Goal: Task Accomplishment & Management: Manage account settings

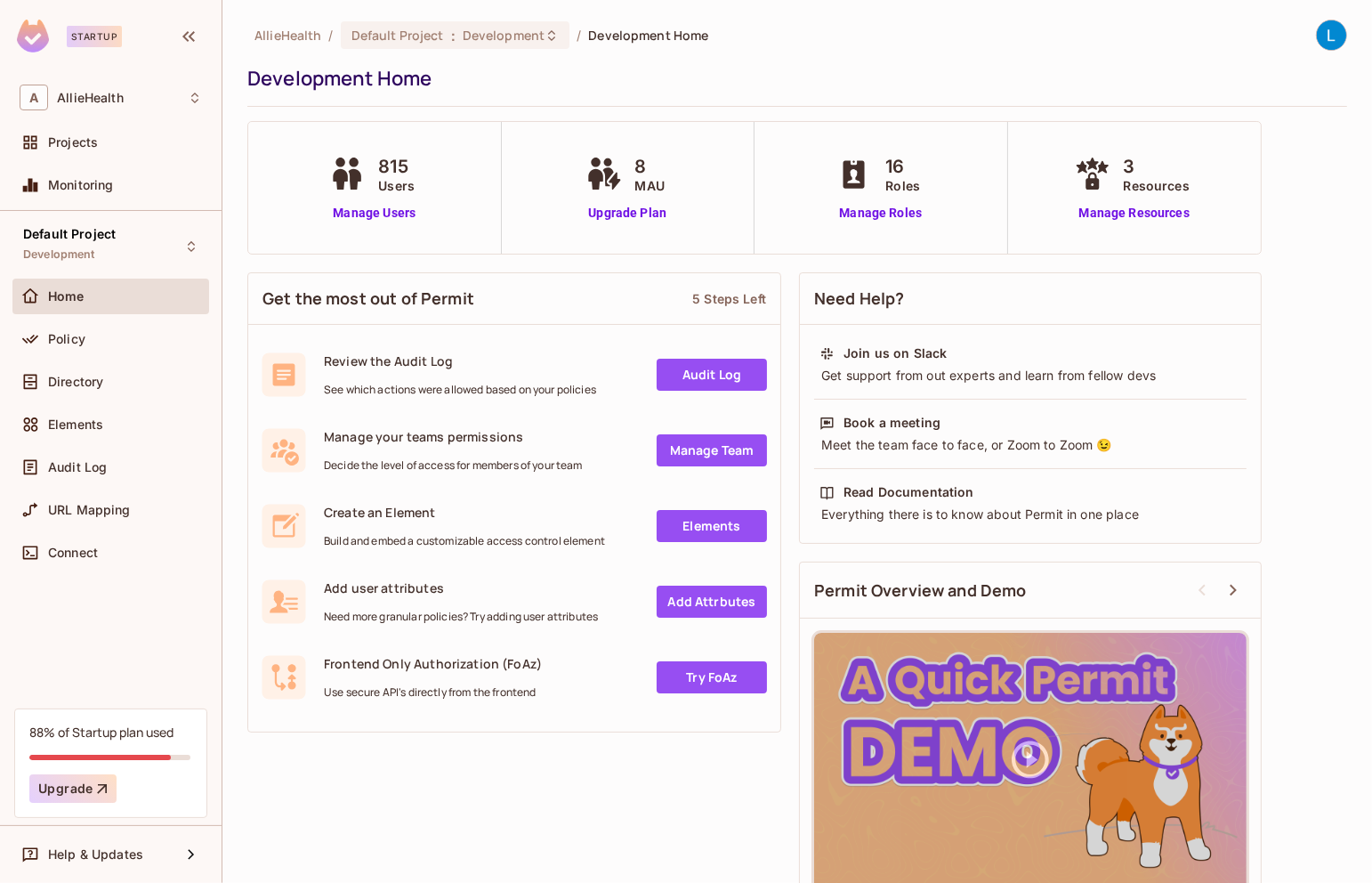
click at [103, 332] on div "Policy" at bounding box center [124, 339] width 154 height 14
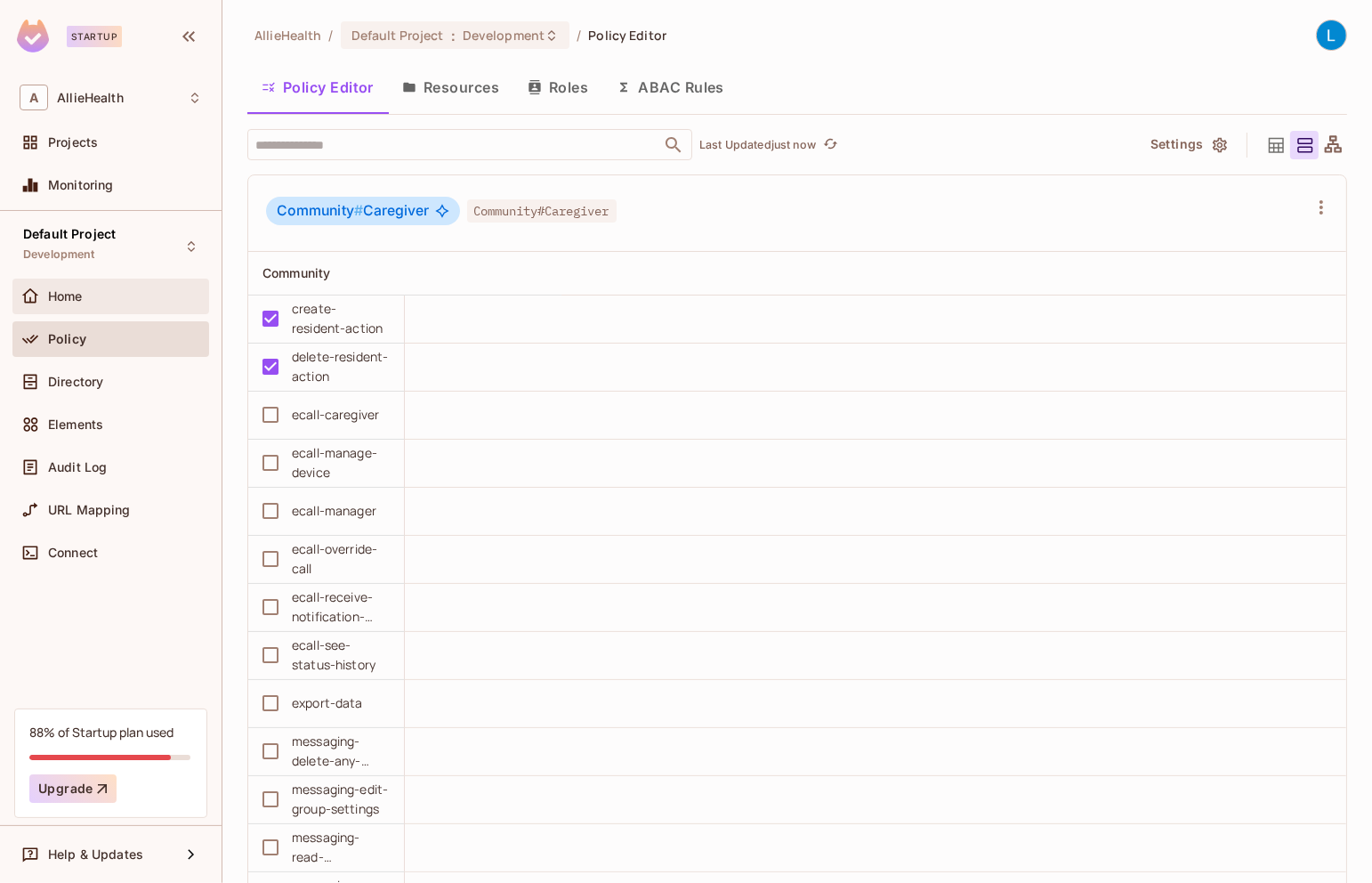
click at [128, 295] on div "Home" at bounding box center [124, 296] width 154 height 14
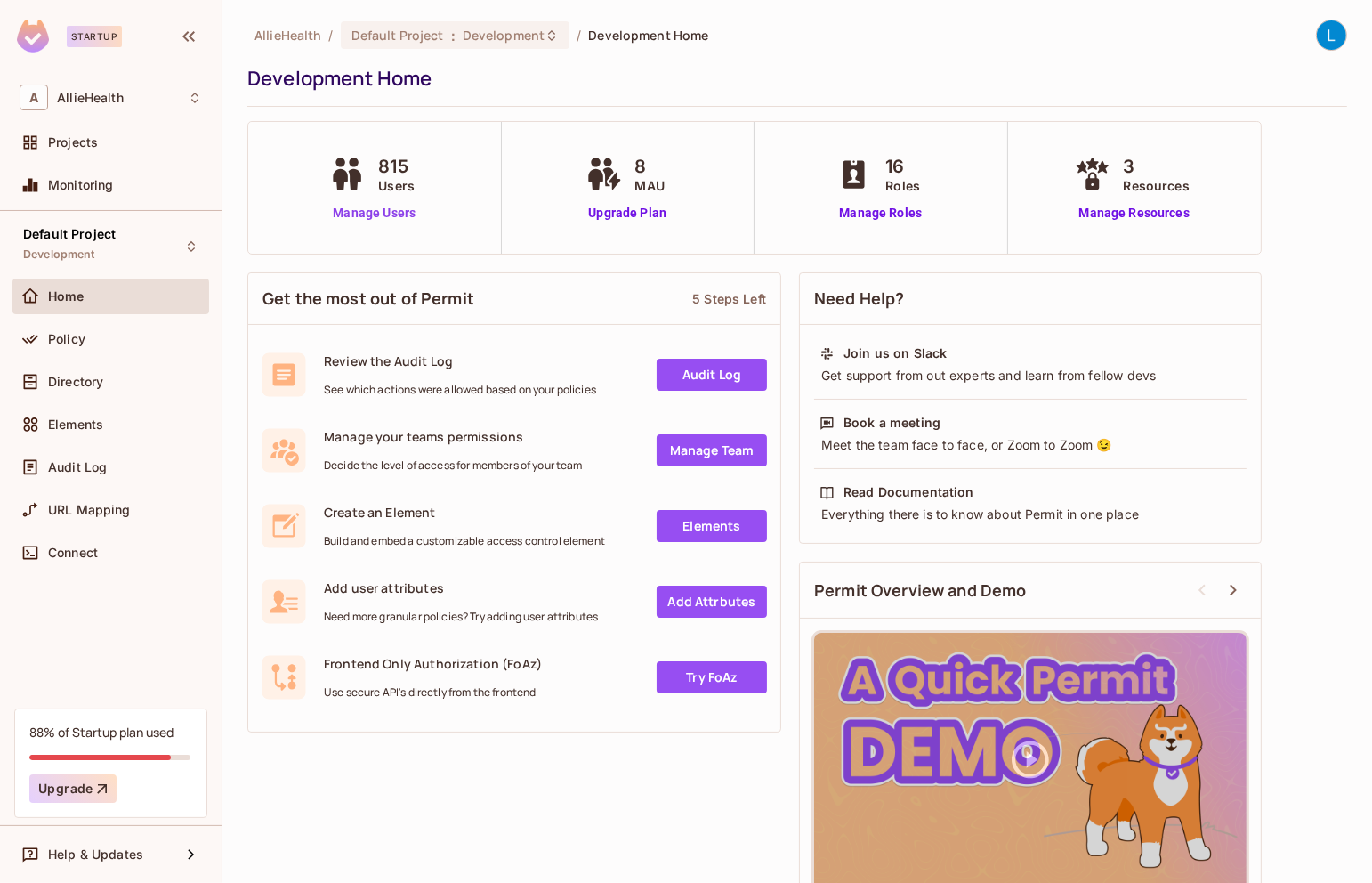
click at [351, 216] on link "Manage Users" at bounding box center [373, 214] width 99 height 19
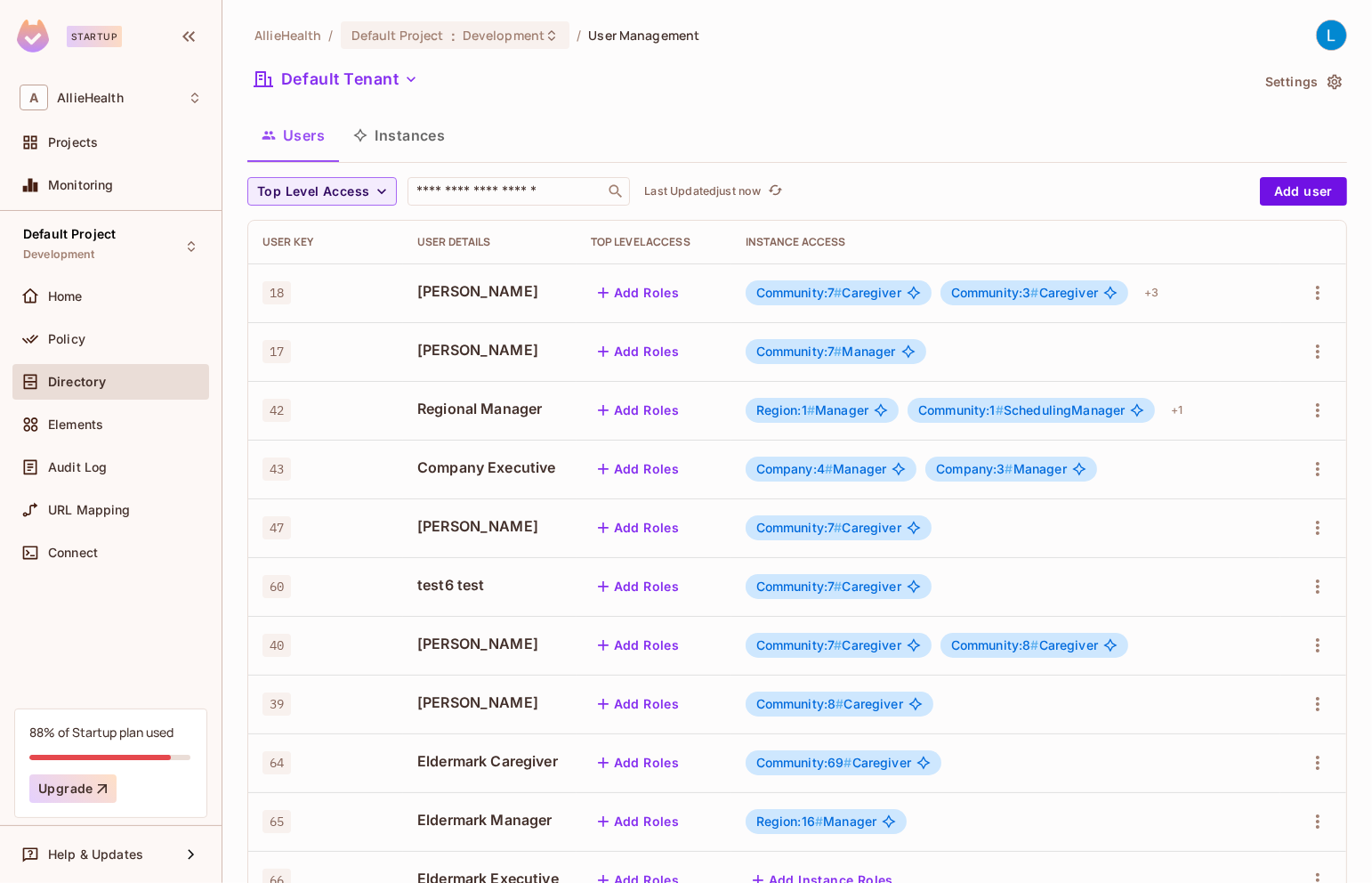
scroll to position [358, 0]
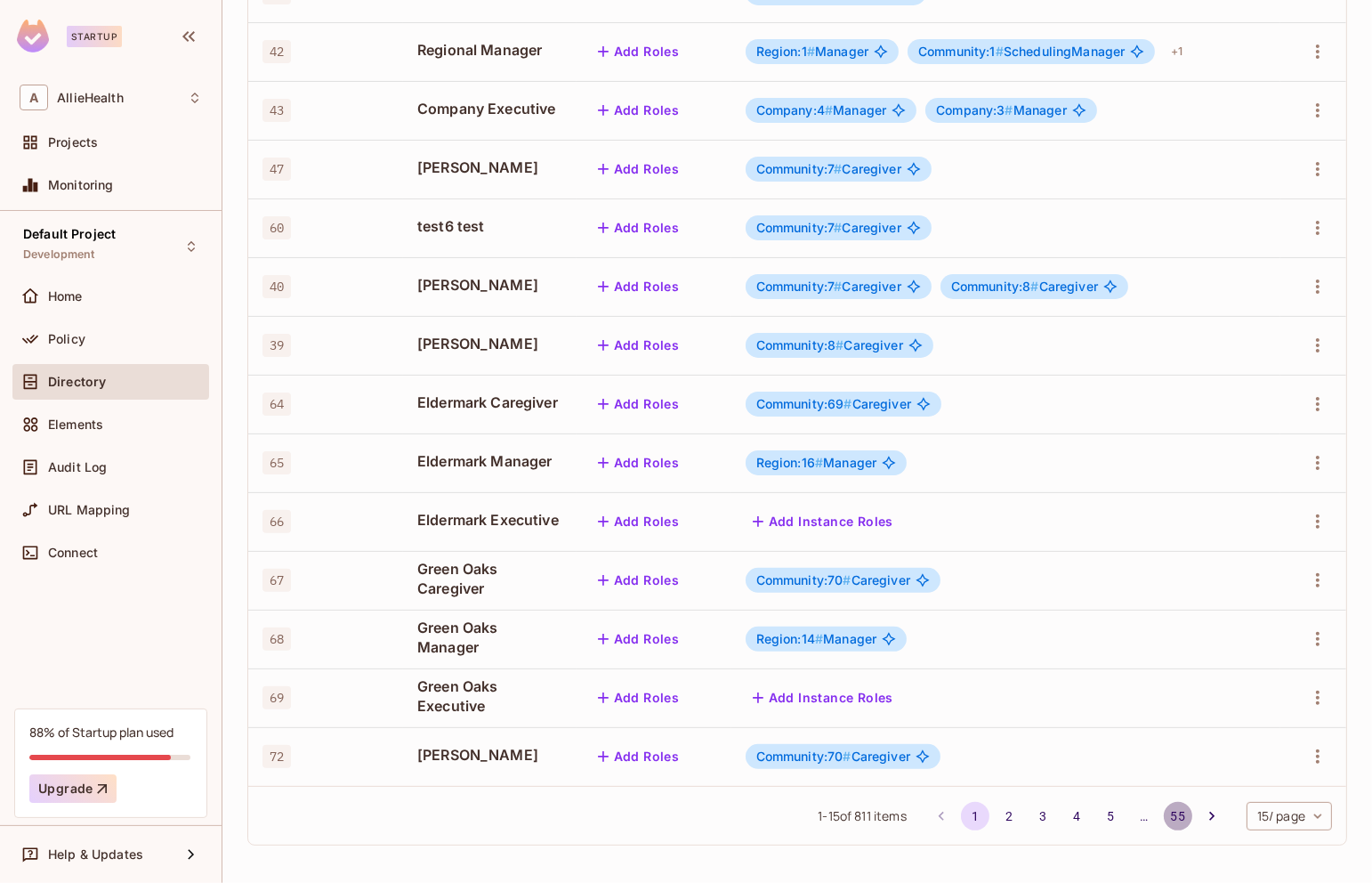
click at [1181, 813] on button "55" at bounding box center [1178, 816] width 29 height 29
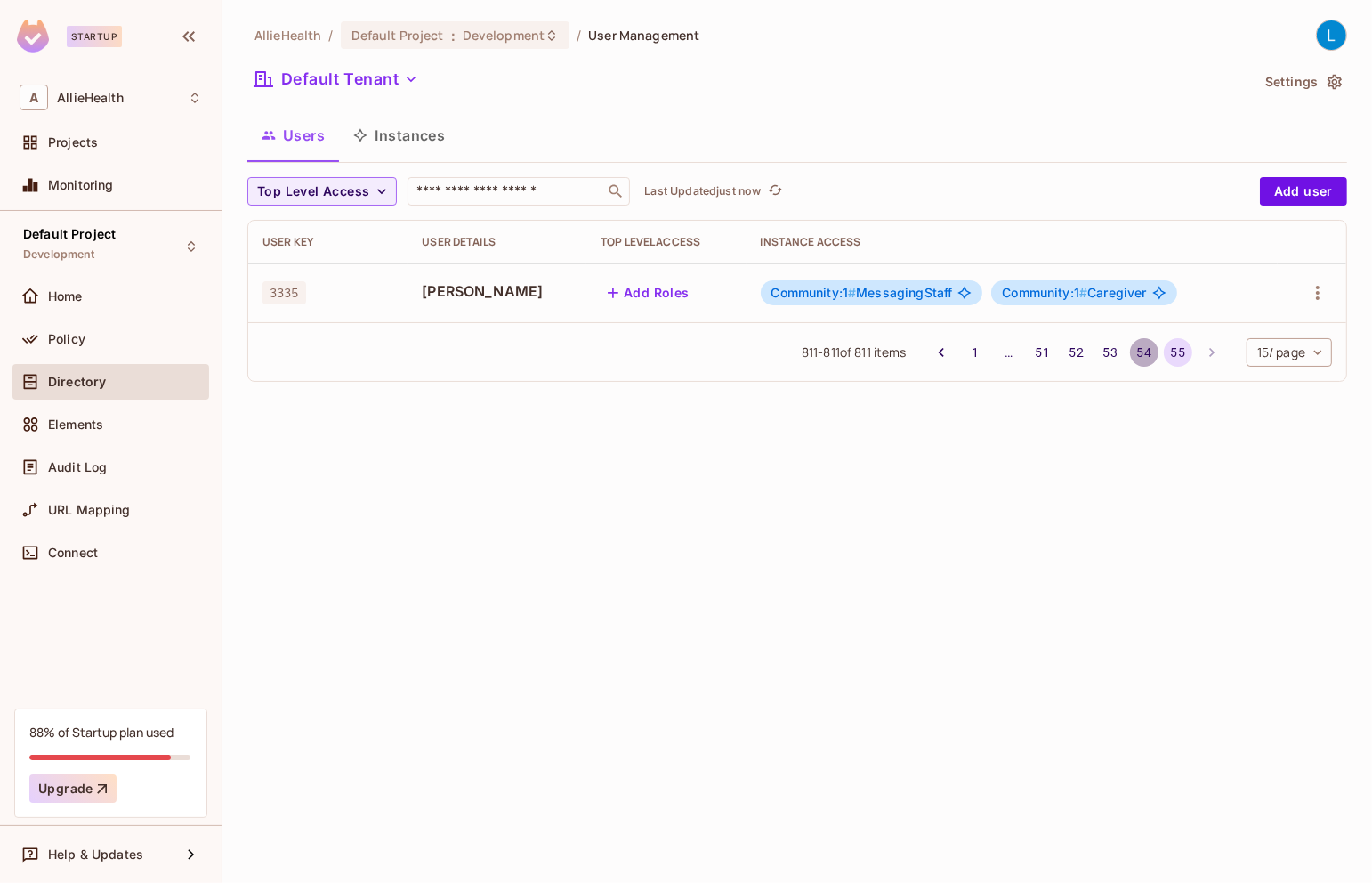
click at [1143, 351] on button "54" at bounding box center [1144, 352] width 29 height 29
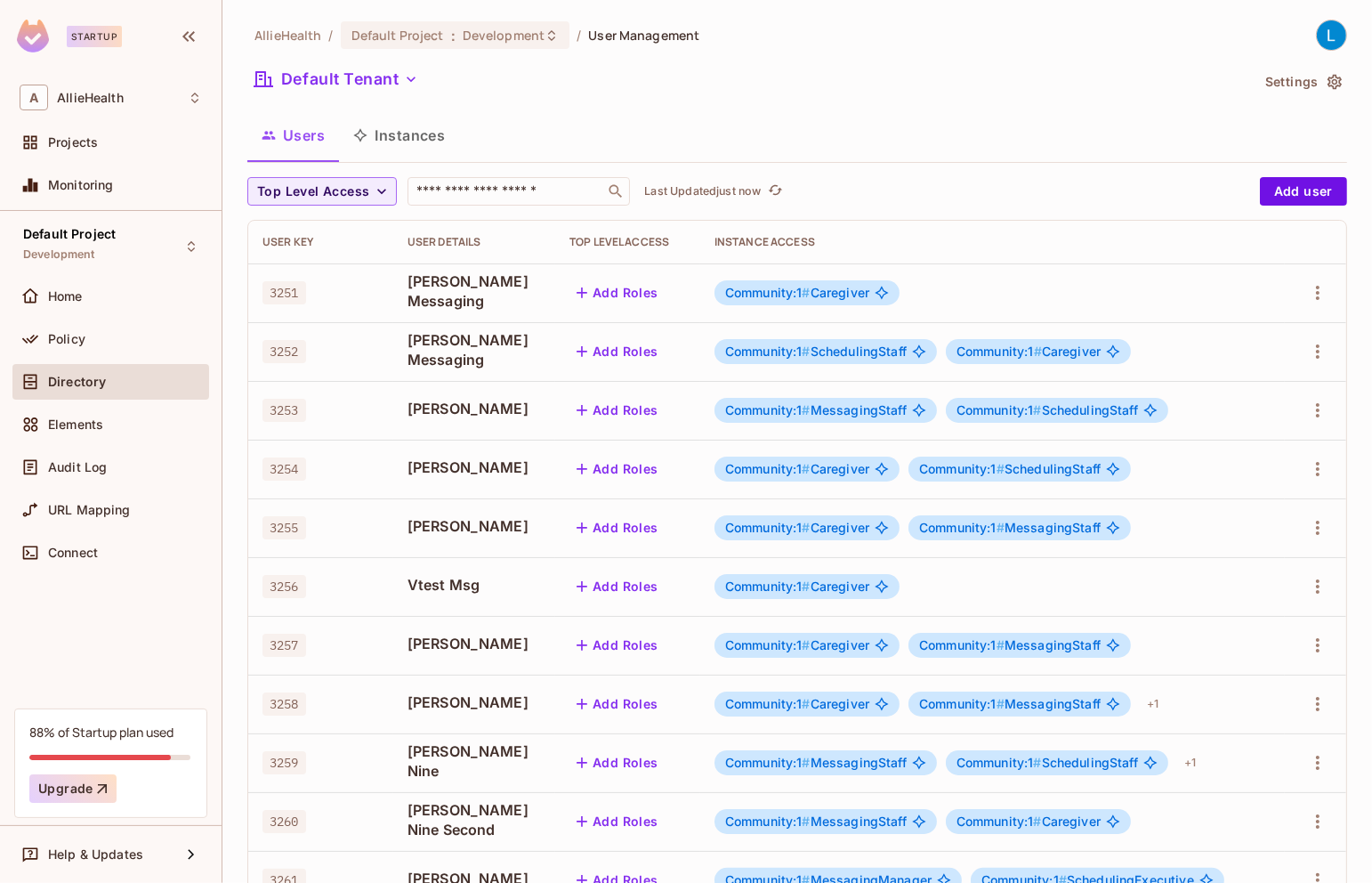
click at [468, 51] on div "AllieHealth / Default Project : Development / User Management" at bounding box center [473, 34] width 452 height 32
click at [483, 35] on span "Development" at bounding box center [503, 35] width 81 height 17
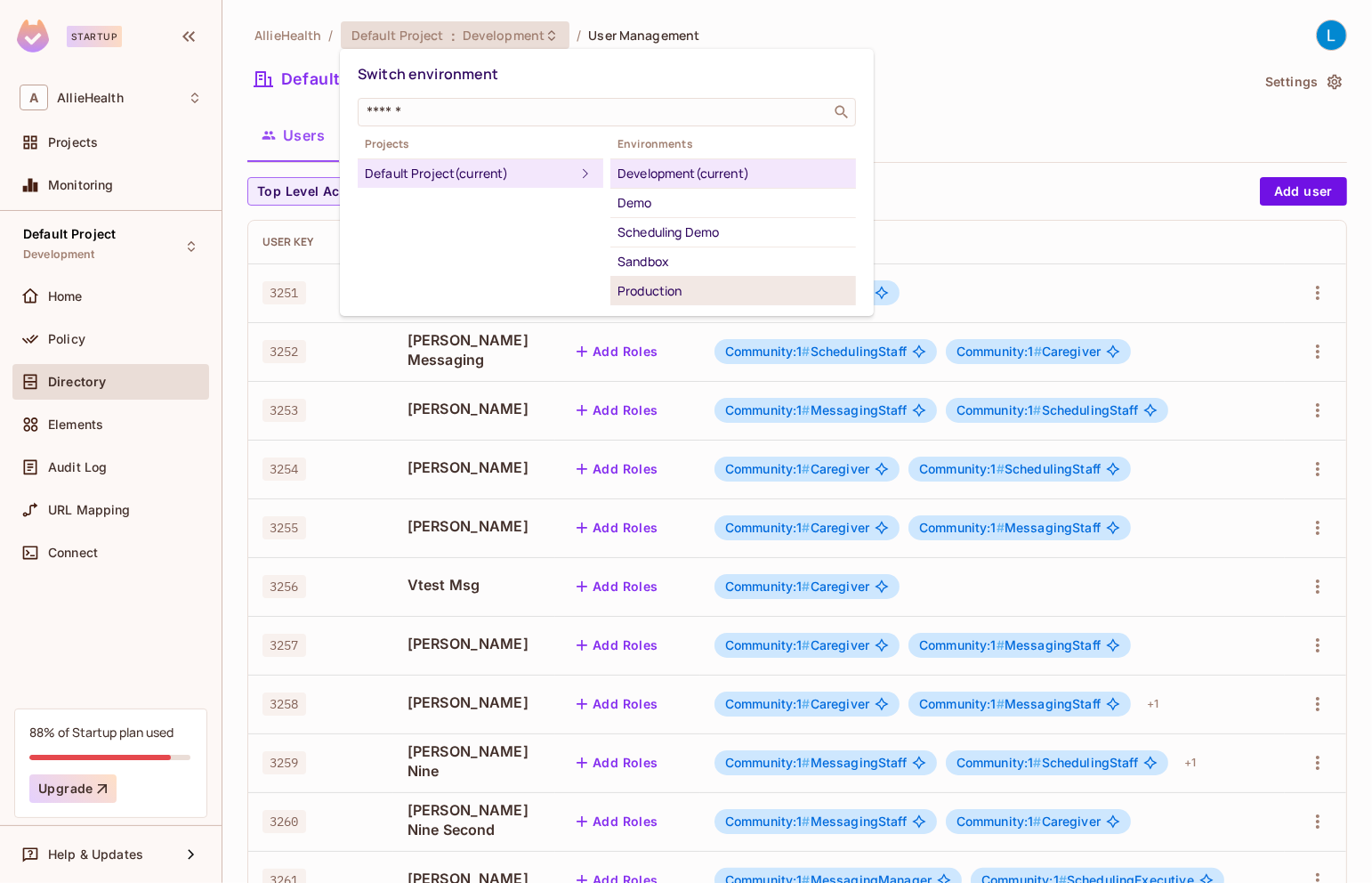
click at [671, 284] on div "Production" at bounding box center [733, 291] width 232 height 21
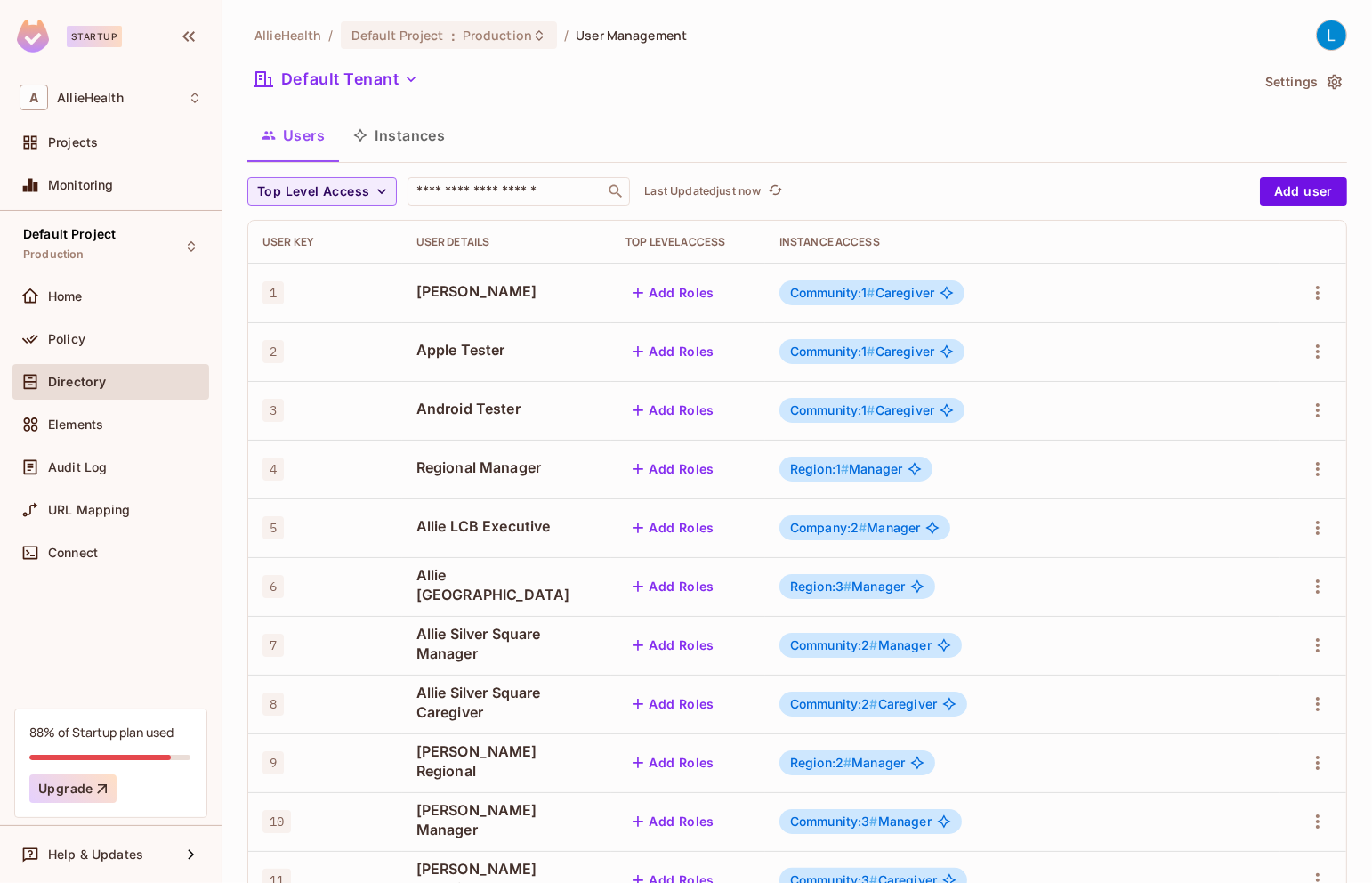
scroll to position [358, 0]
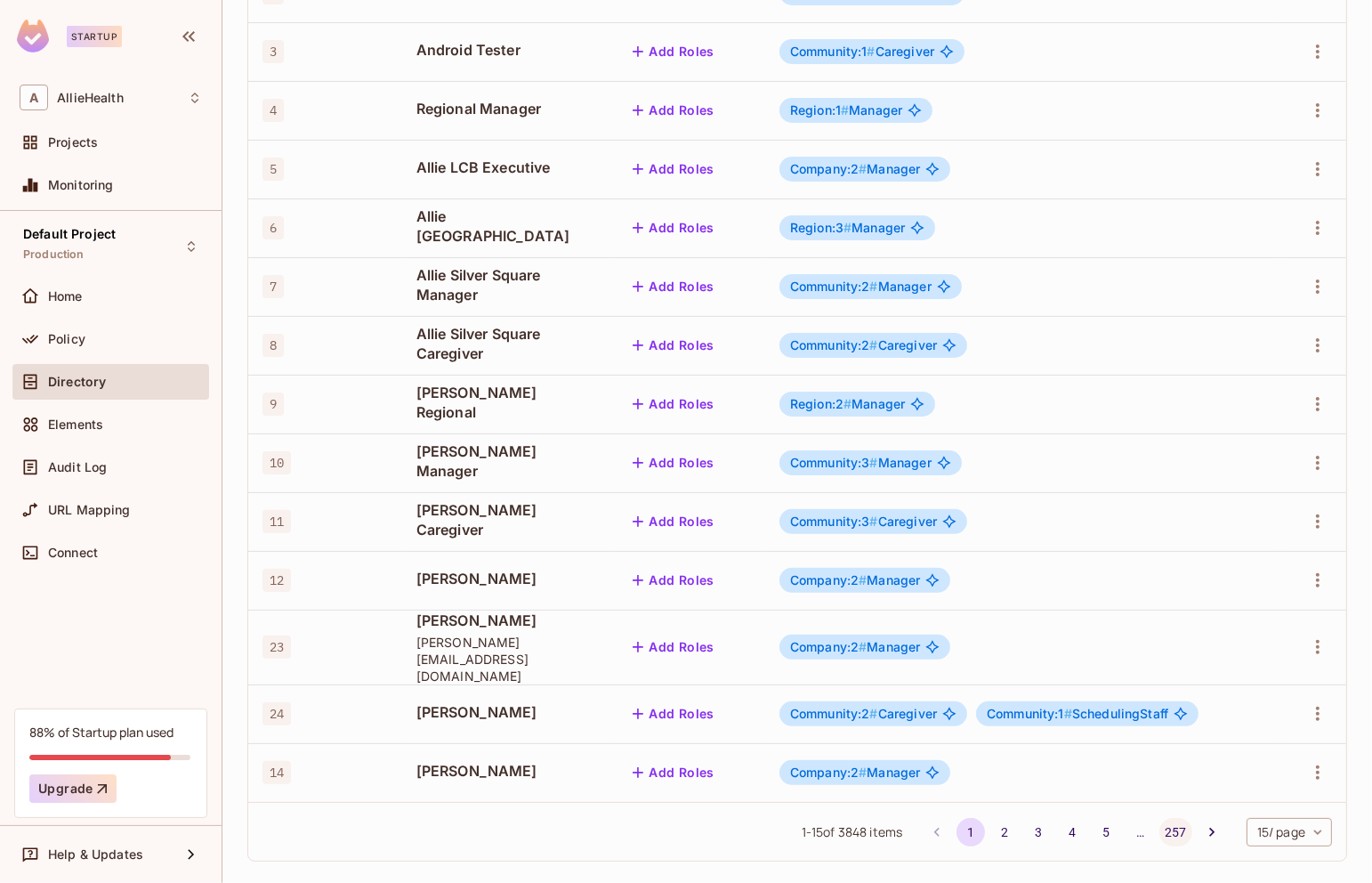
click at [1172, 818] on button "257" at bounding box center [1175, 832] width 32 height 29
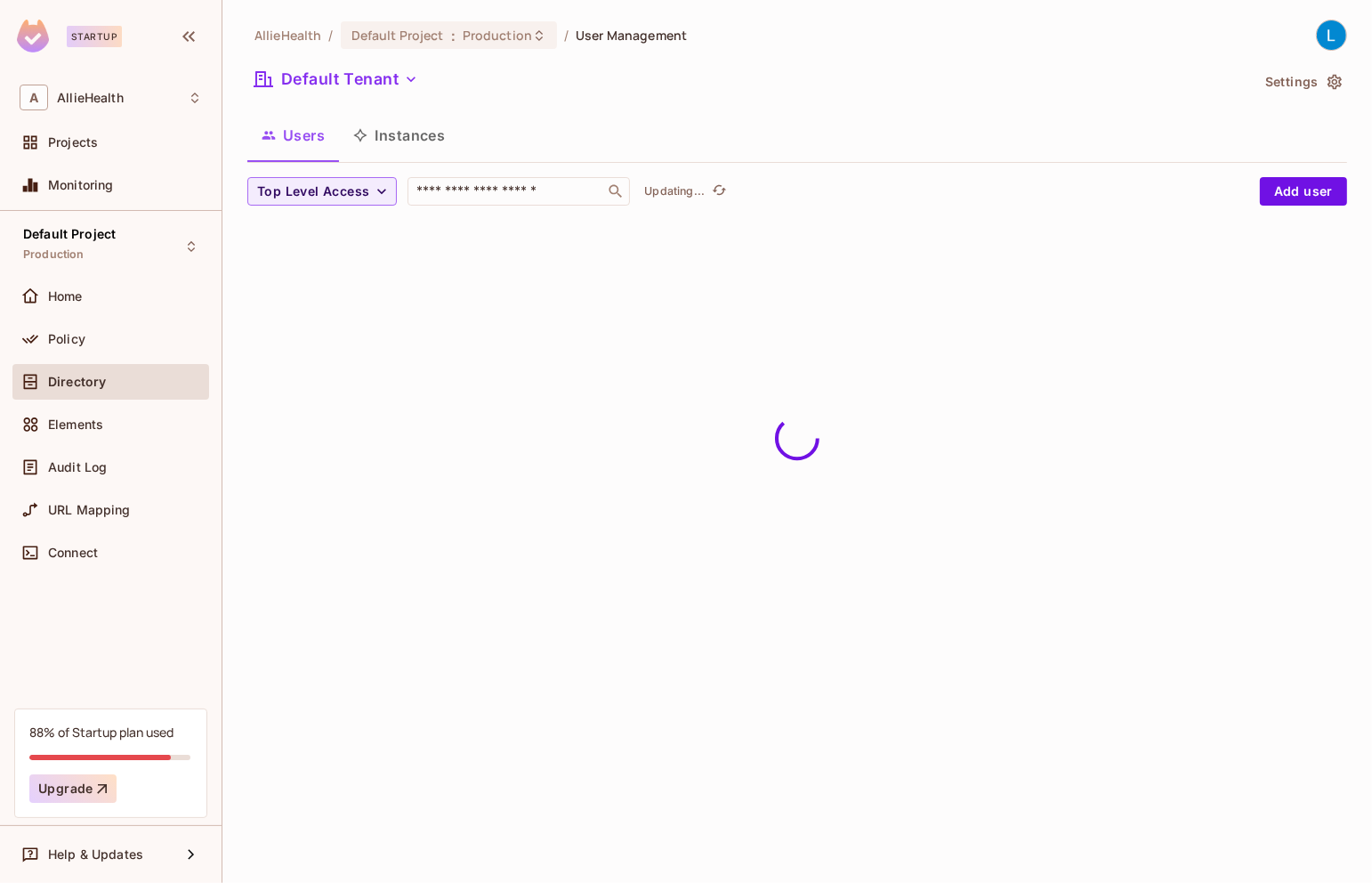
scroll to position [0, 0]
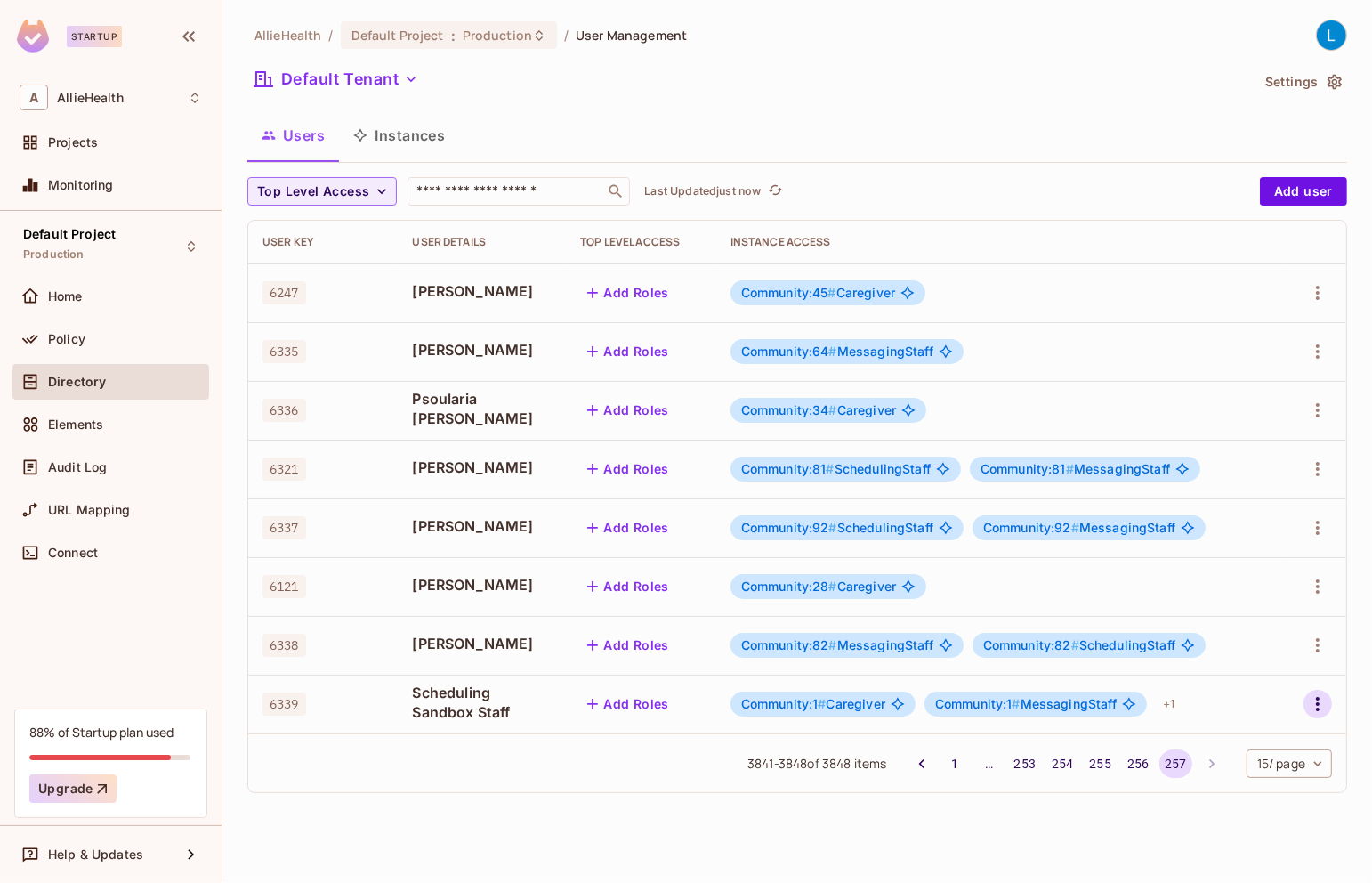
click at [1308, 707] on button "button" at bounding box center [1317, 704] width 29 height 29
click at [1250, 736] on li "Edit" at bounding box center [1240, 743] width 157 height 39
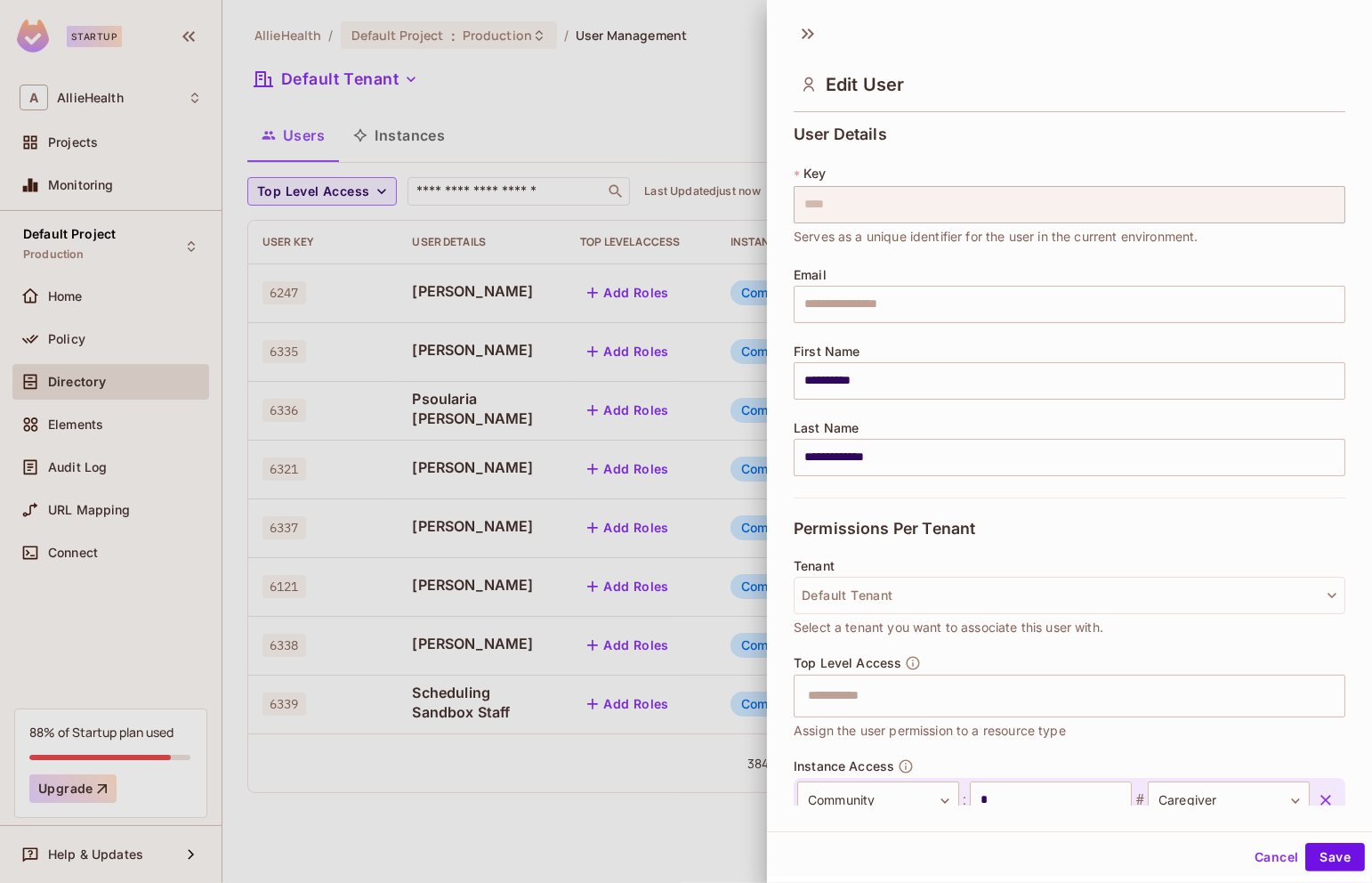
scroll to position [217, 0]
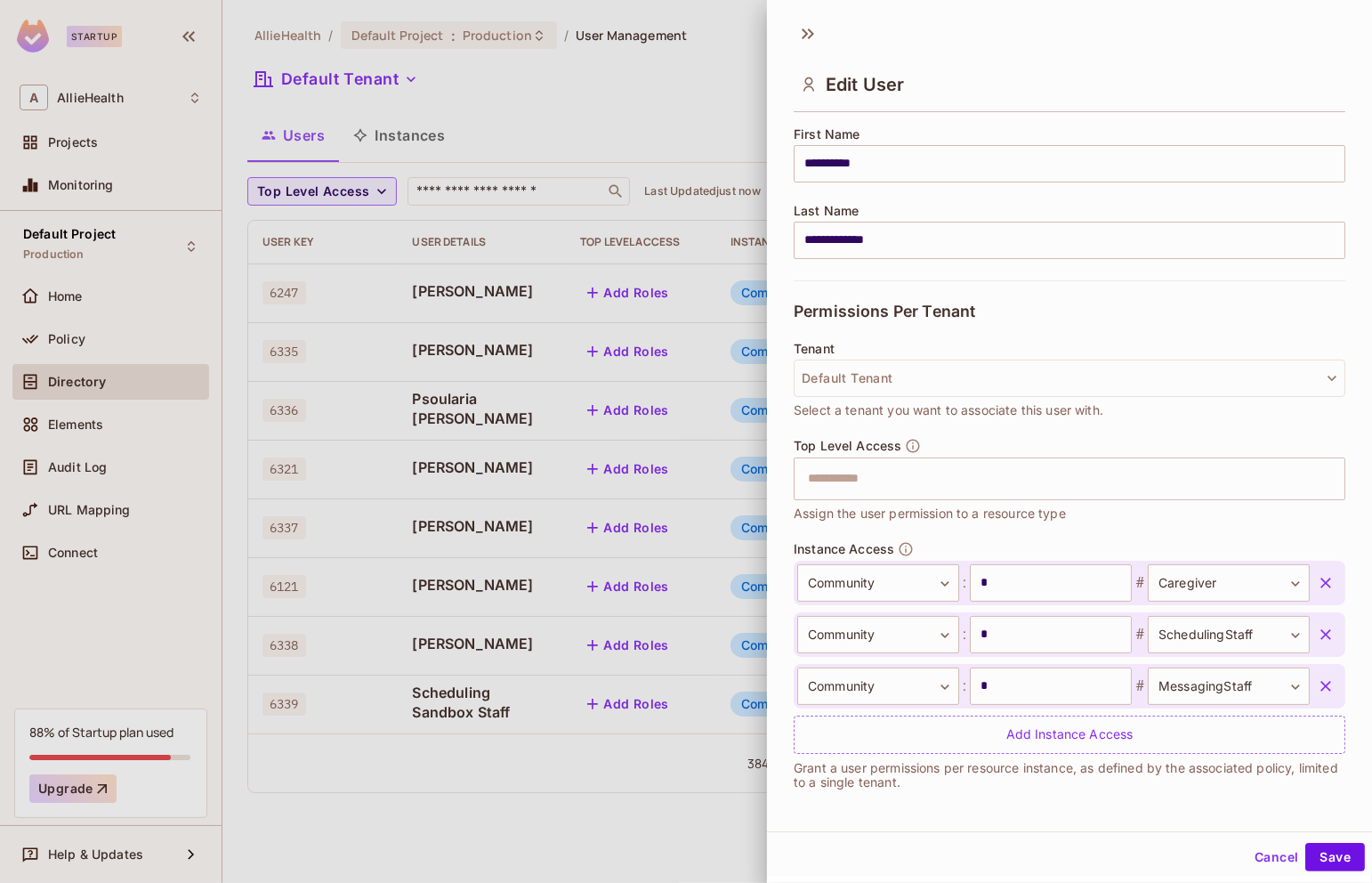
click at [1326, 580] on icon "button" at bounding box center [1325, 582] width 11 height 11
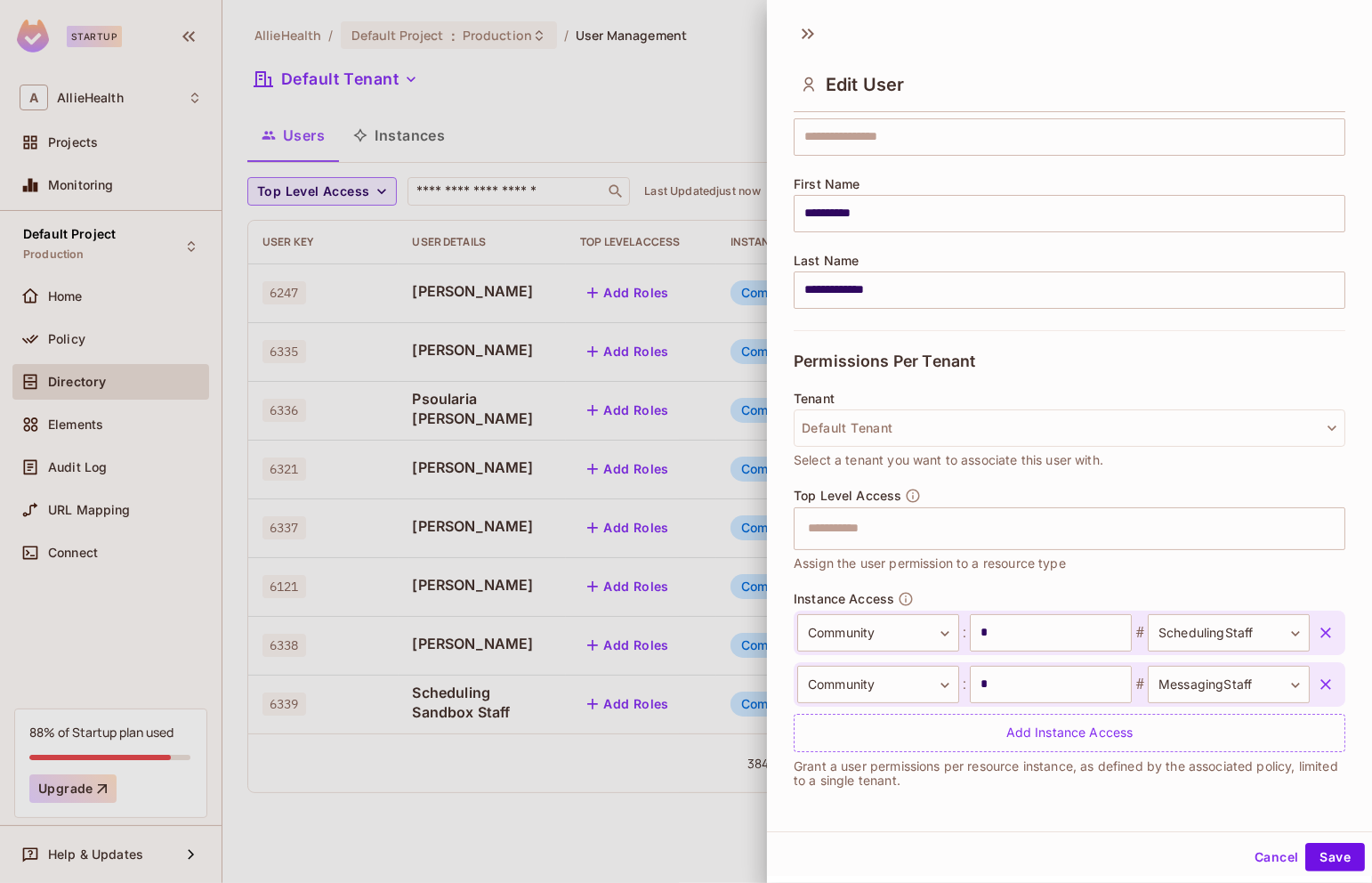
scroll to position [166, 0]
click at [1326, 853] on button "Save" at bounding box center [1335, 857] width 59 height 29
